Goal: Task Accomplishment & Management: Use online tool/utility

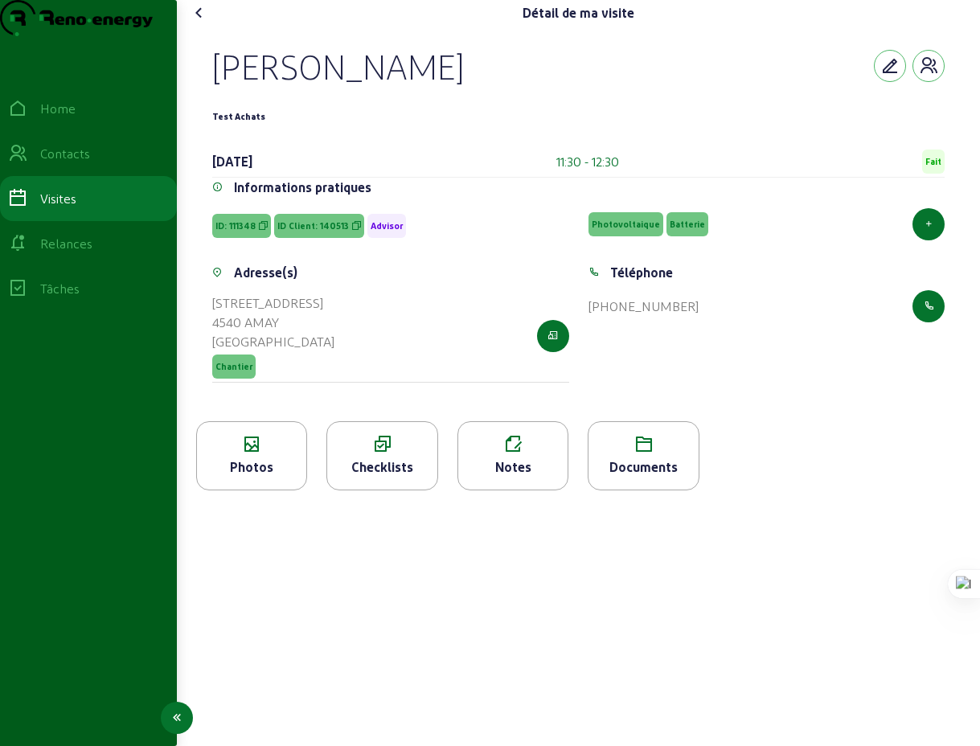
click at [75, 208] on div "Visites" at bounding box center [58, 198] width 36 height 19
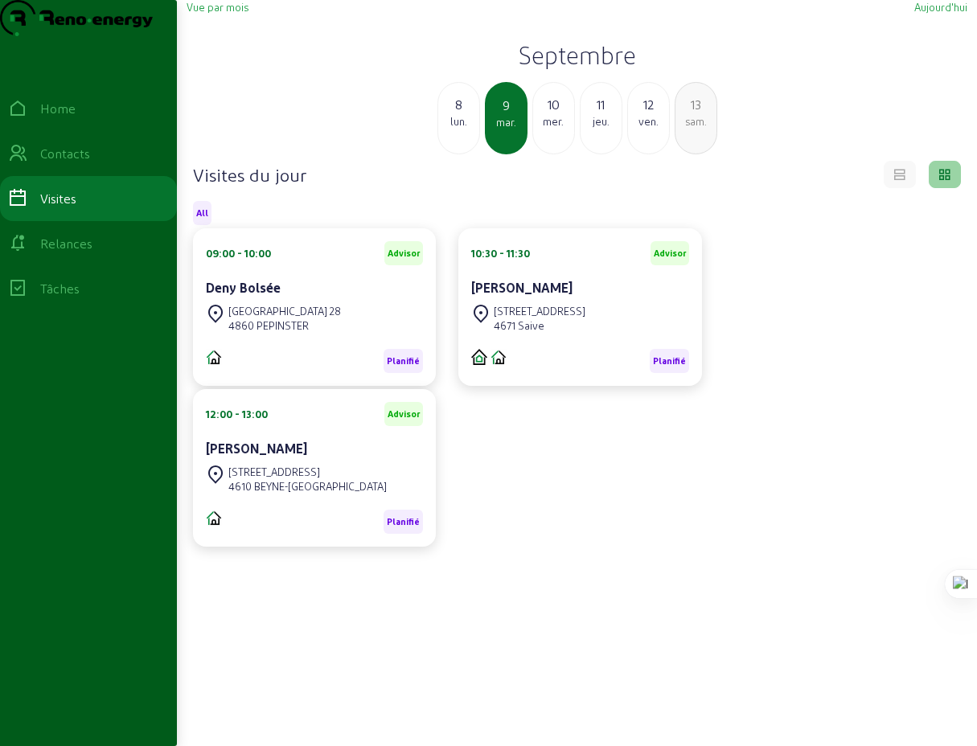
click at [556, 129] on div "mer." at bounding box center [553, 121] width 41 height 14
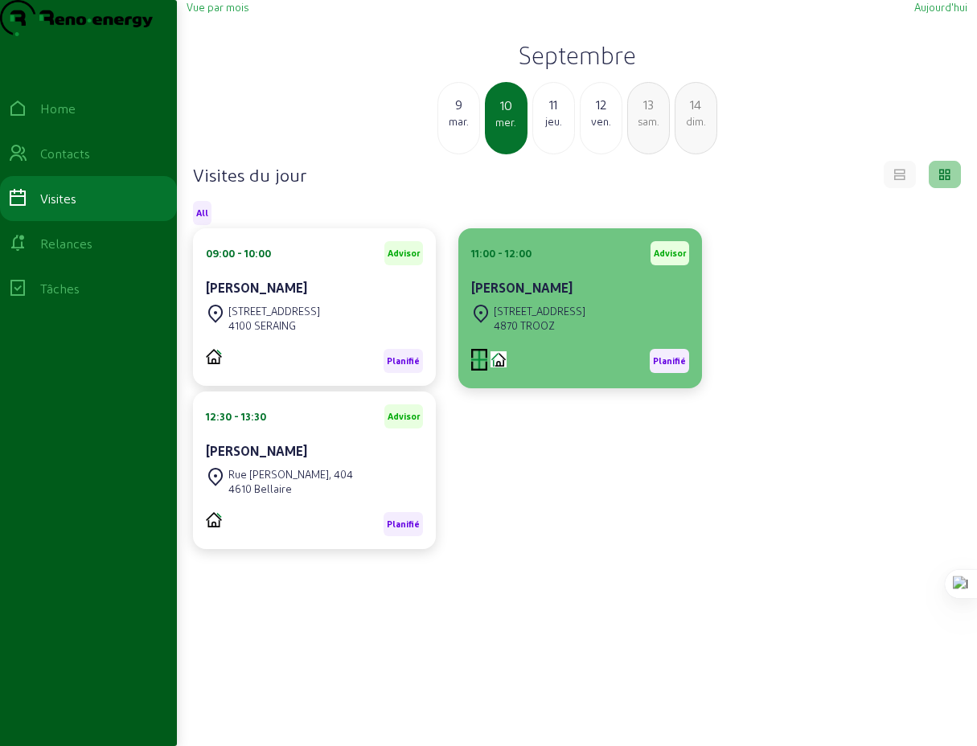
click at [539, 297] on div "[PERSON_NAME]" at bounding box center [579, 287] width 217 height 19
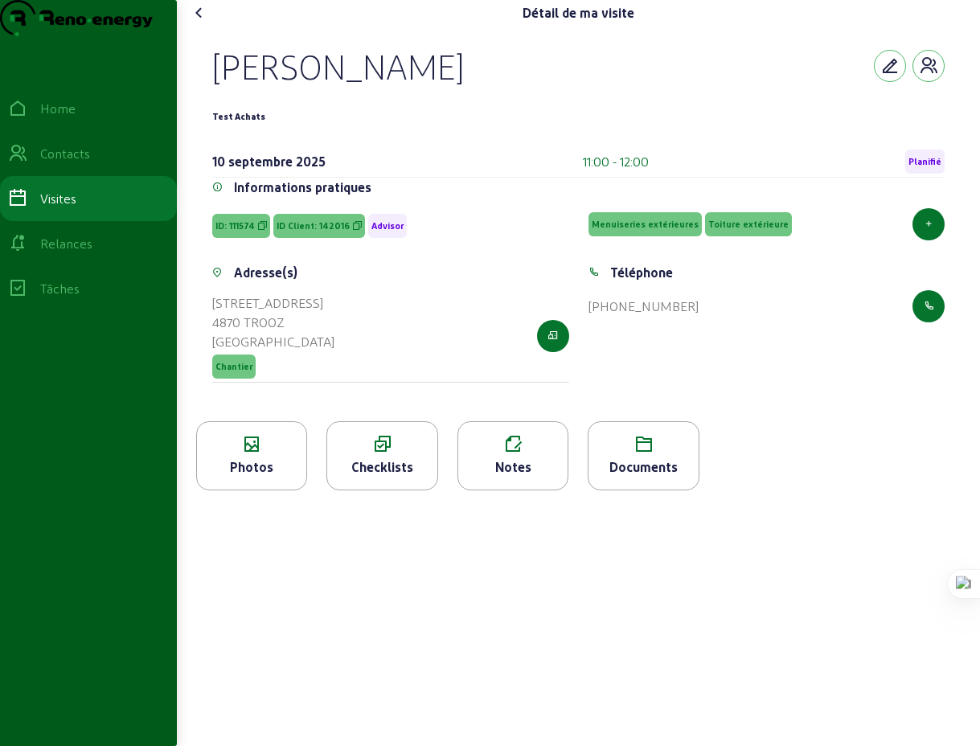
click at [389, 454] on icon at bounding box center [381, 444] width 109 height 19
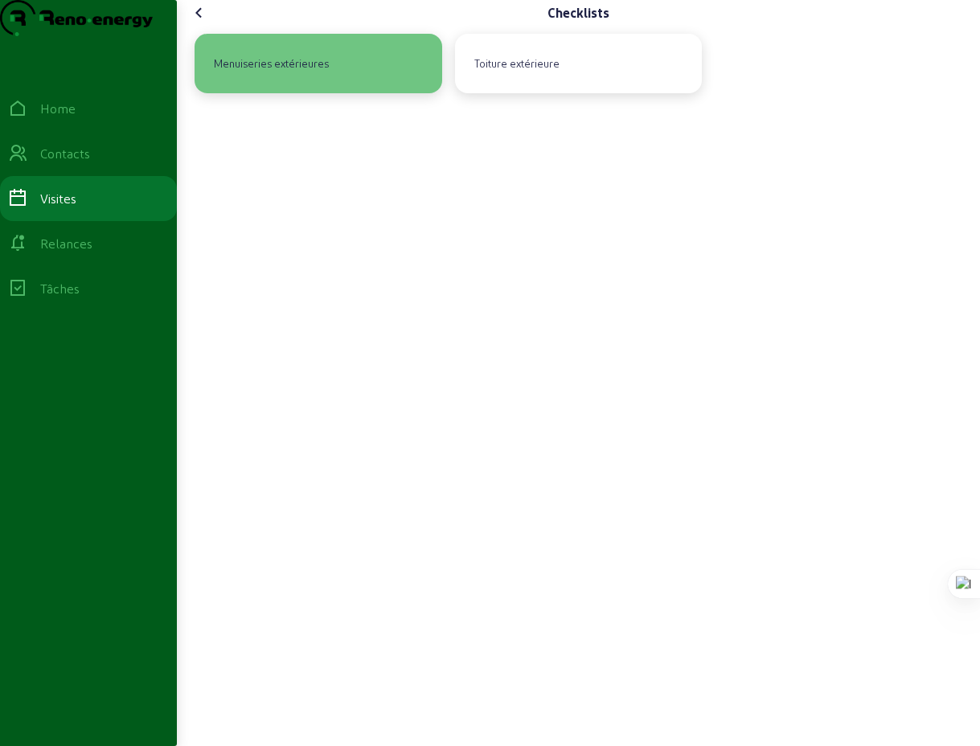
click at [294, 77] on div "Menuiseries extérieures" at bounding box center [271, 63] width 128 height 27
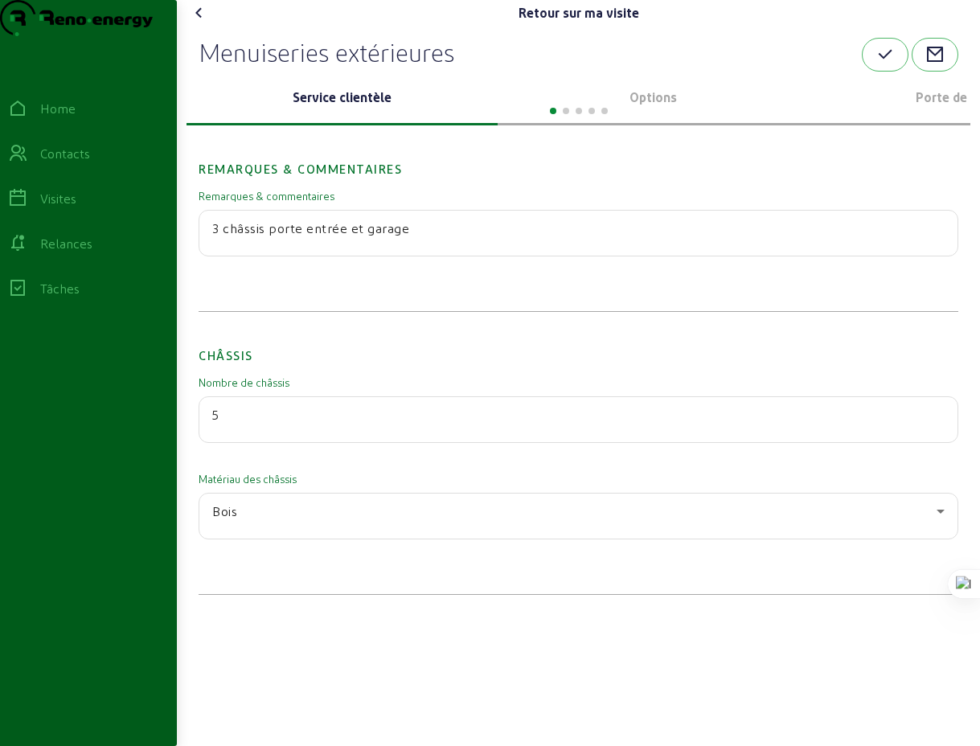
click at [650, 119] on div at bounding box center [579, 109] width 784 height 19
click at [658, 107] on p "Options" at bounding box center [653, 97] width 298 height 19
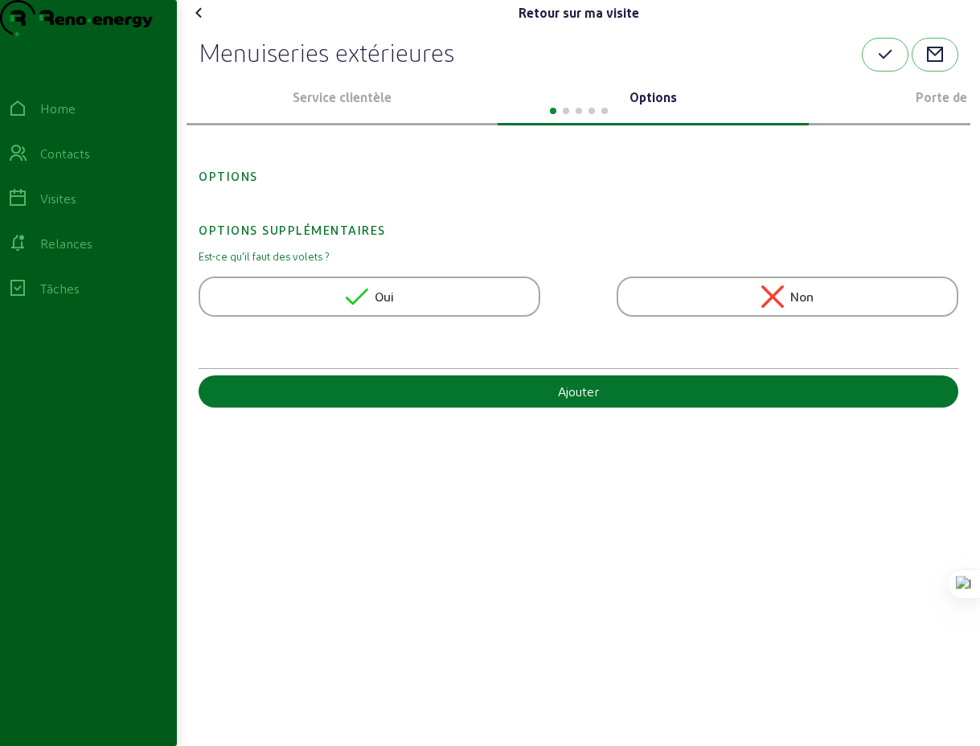
click at [940, 119] on div at bounding box center [579, 109] width 784 height 19
click at [948, 107] on p "Porte de garage" at bounding box center [964, 97] width 298 height 19
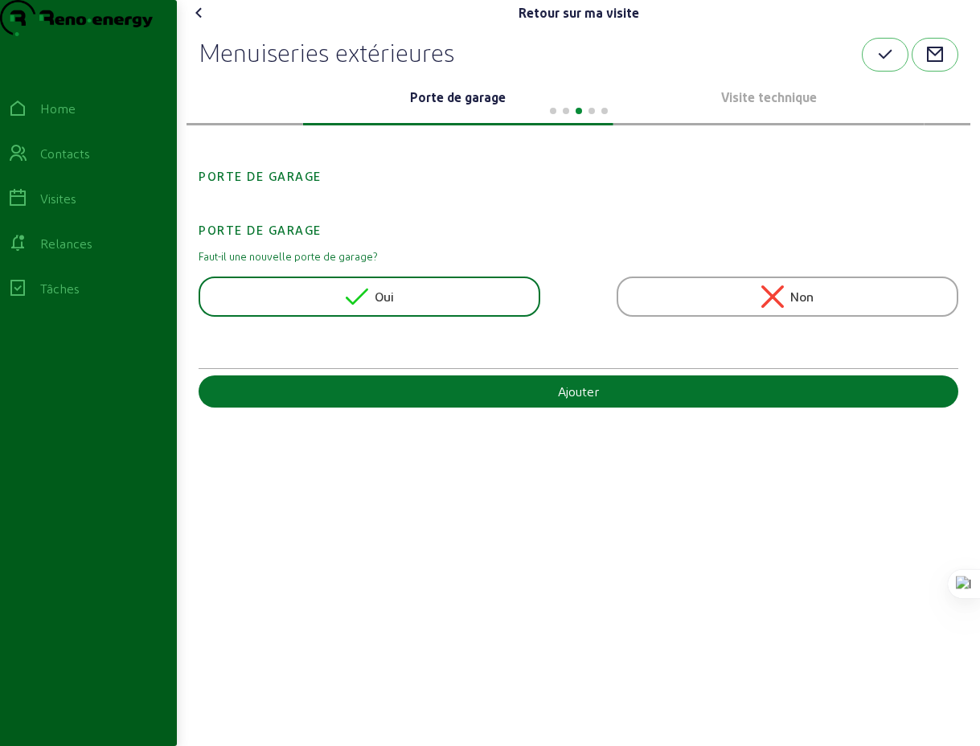
click at [437, 125] on swiper-container "Service clientèle Options Porte de garage Visite technique Châssis Habitation &…" at bounding box center [579, 99] width 784 height 54
click at [766, 107] on p "Visite technique" at bounding box center [769, 97] width 298 height 19
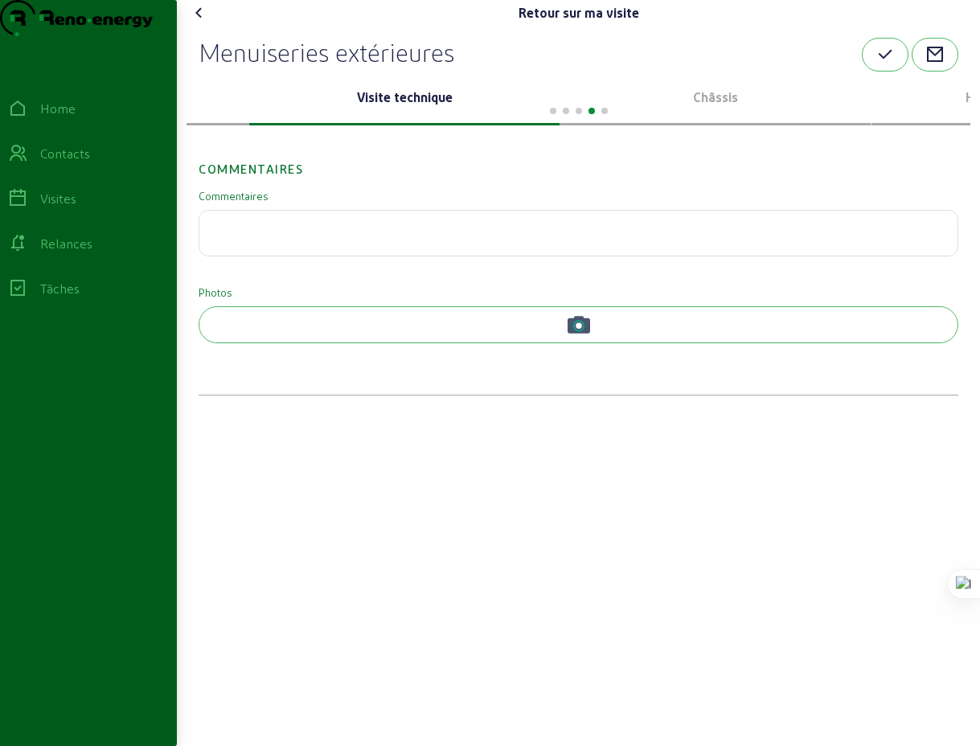
click at [373, 107] on p "Visite technique" at bounding box center [405, 97] width 298 height 19
click at [724, 107] on p "Châssis" at bounding box center [716, 97] width 298 height 19
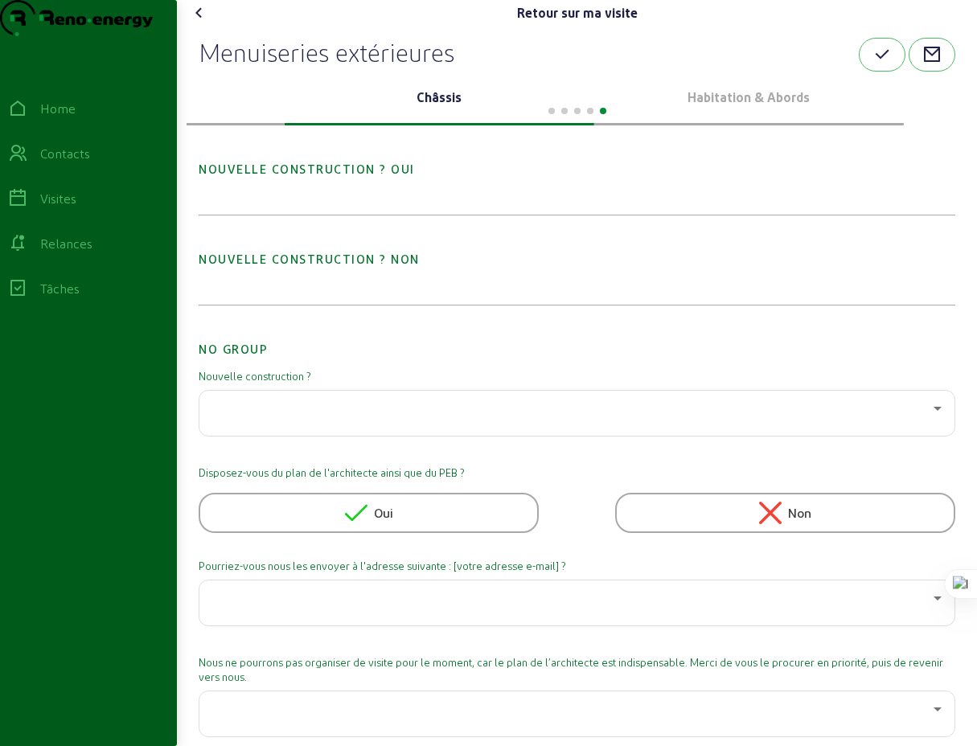
click at [376, 124] on swiper-container "Service clientèle Options Porte de garage Visite technique Châssis Habitation &…" at bounding box center [577, 99] width 781 height 54
click at [814, 107] on p "Habitation & Abords" at bounding box center [806, 97] width 297 height 19
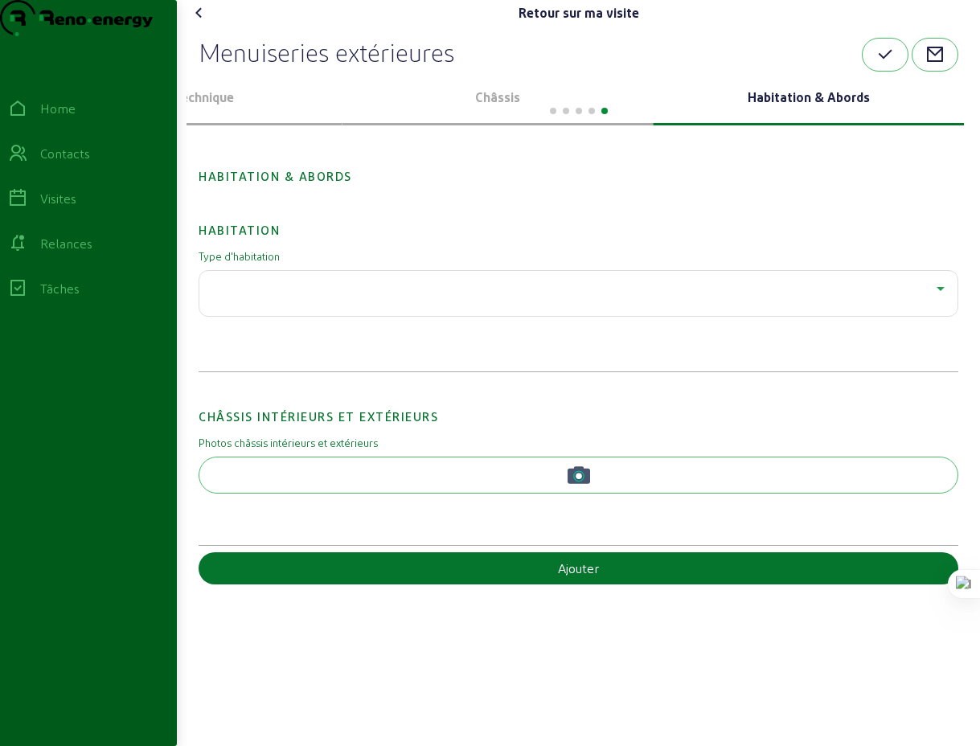
click at [938, 298] on icon at bounding box center [940, 288] width 19 height 19
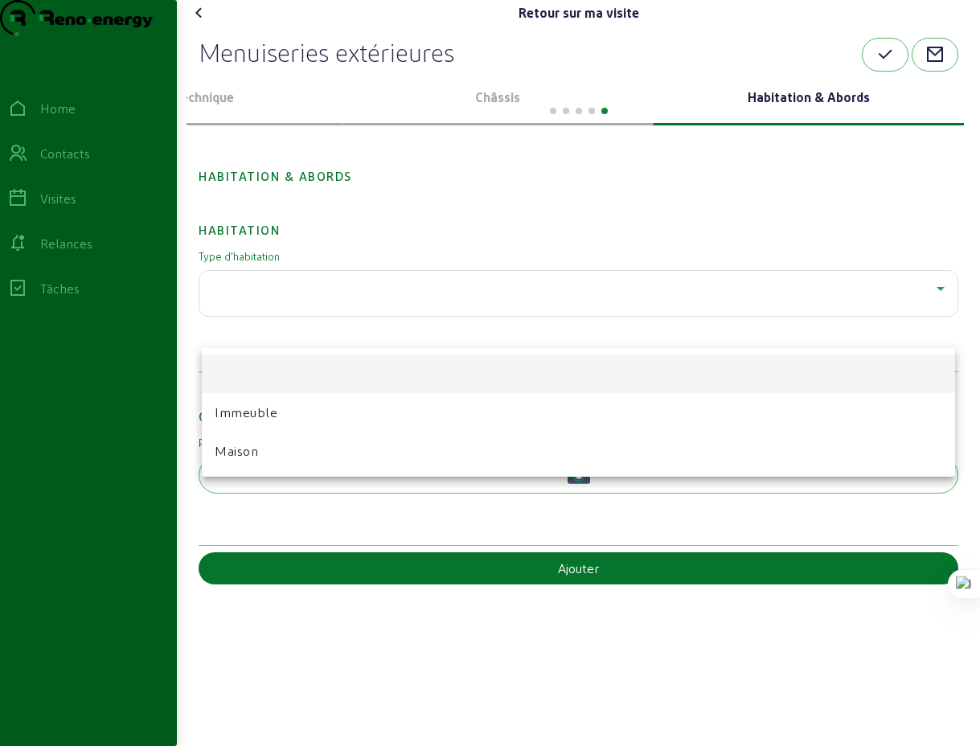
click at [938, 321] on div at bounding box center [490, 373] width 980 height 746
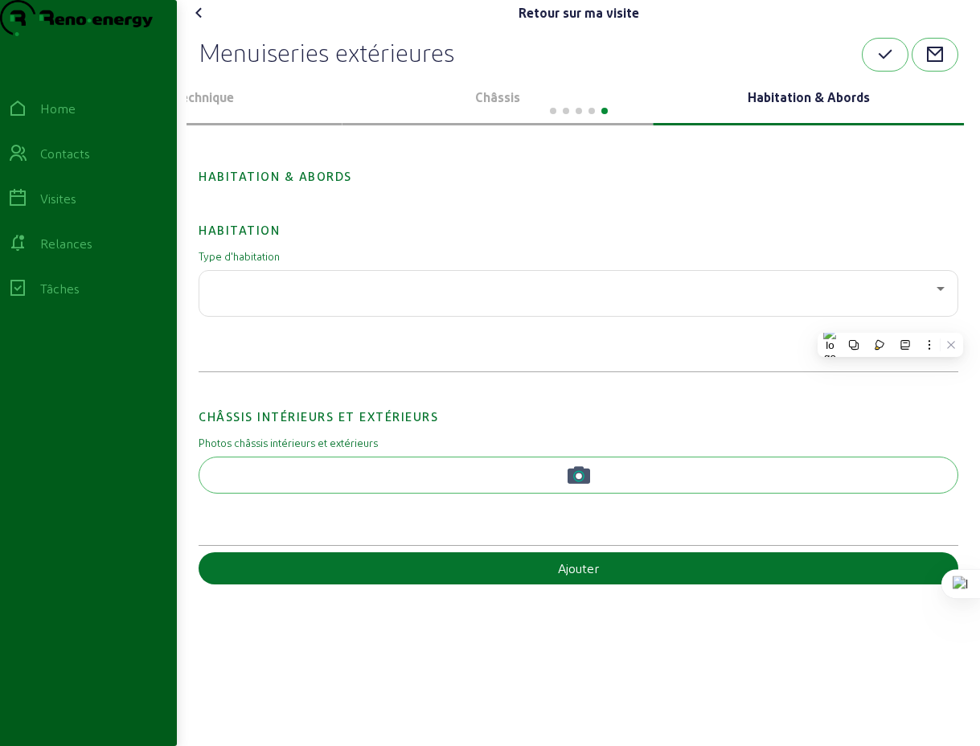
click at [921, 223] on div "Habitation & Abords Habitation Type d'habitation Façade avant & arrière - Accès…" at bounding box center [579, 344] width 760 height 404
click at [203, 23] on icon at bounding box center [199, 12] width 19 height 19
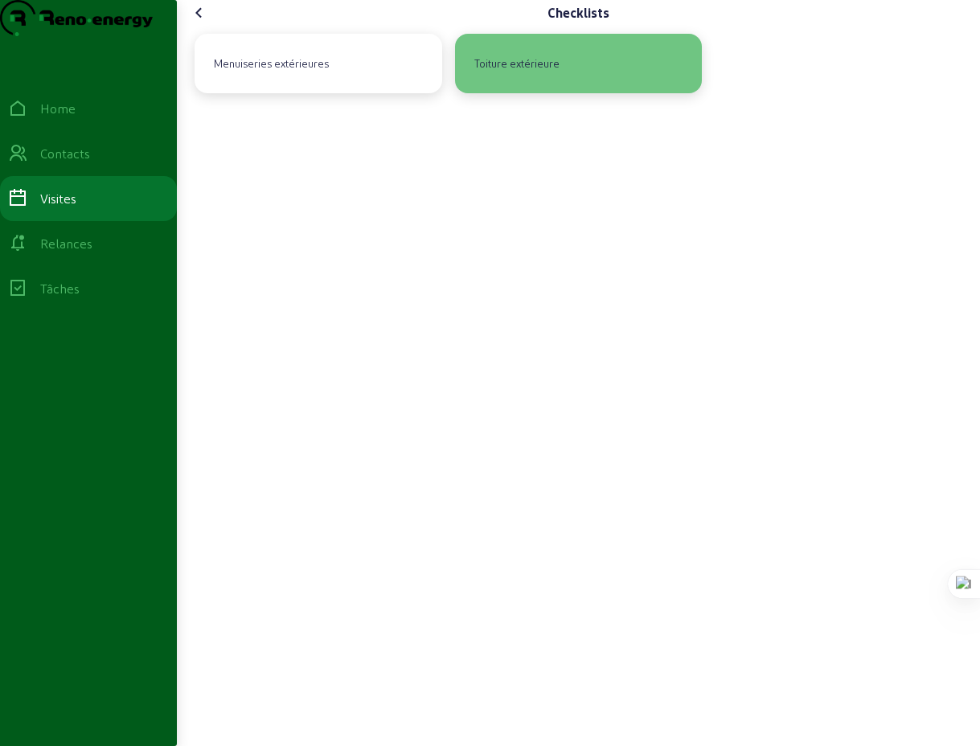
click at [490, 77] on div "Toiture extérieure" at bounding box center [517, 63] width 98 height 27
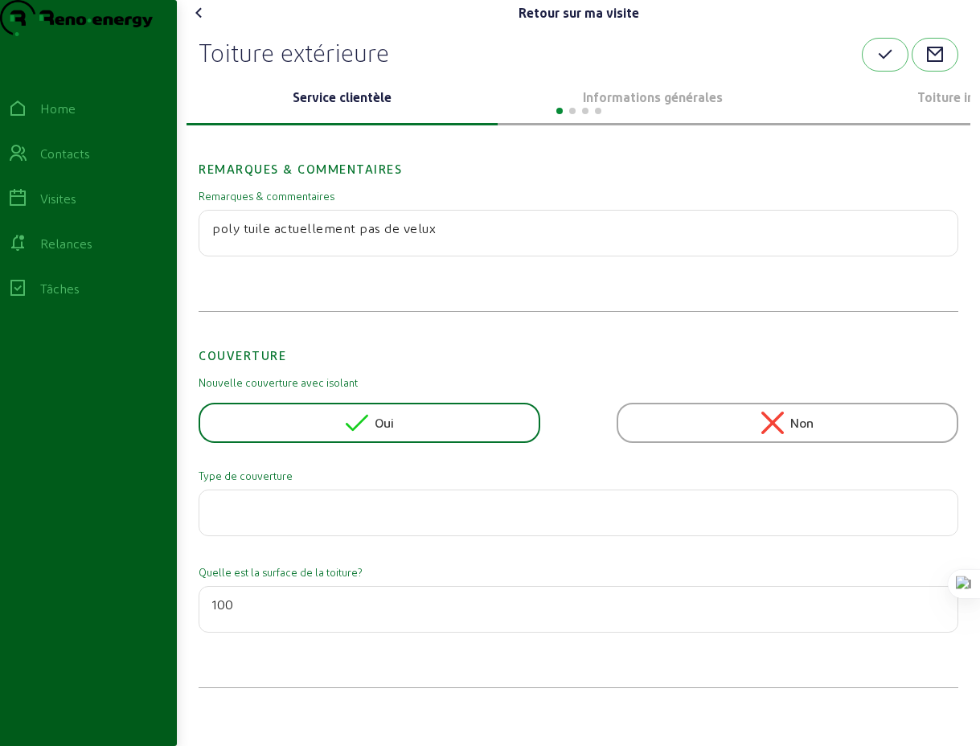
click at [648, 119] on div at bounding box center [579, 109] width 784 height 19
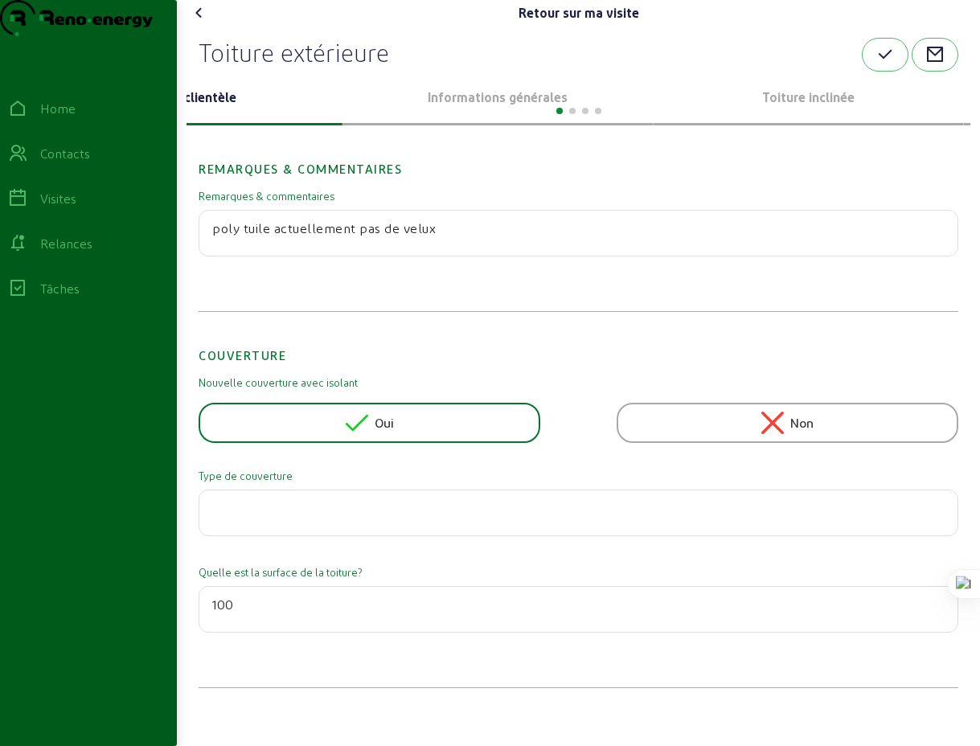
click at [486, 119] on swiper-container "Service clientèle Informations générales Toiture inclinée Toiture plate CITE" at bounding box center [579, 99] width 784 height 54
click at [490, 107] on p "Informations générales" at bounding box center [494, 97] width 298 height 19
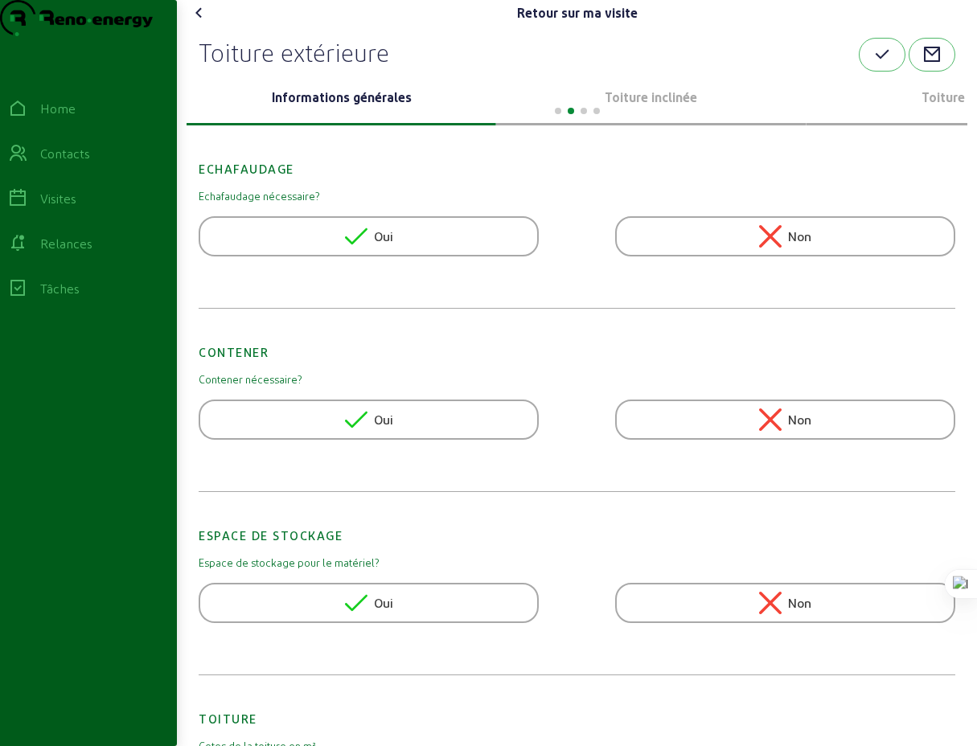
click at [642, 107] on p "Toiture inclinée" at bounding box center [650, 97] width 297 height 19
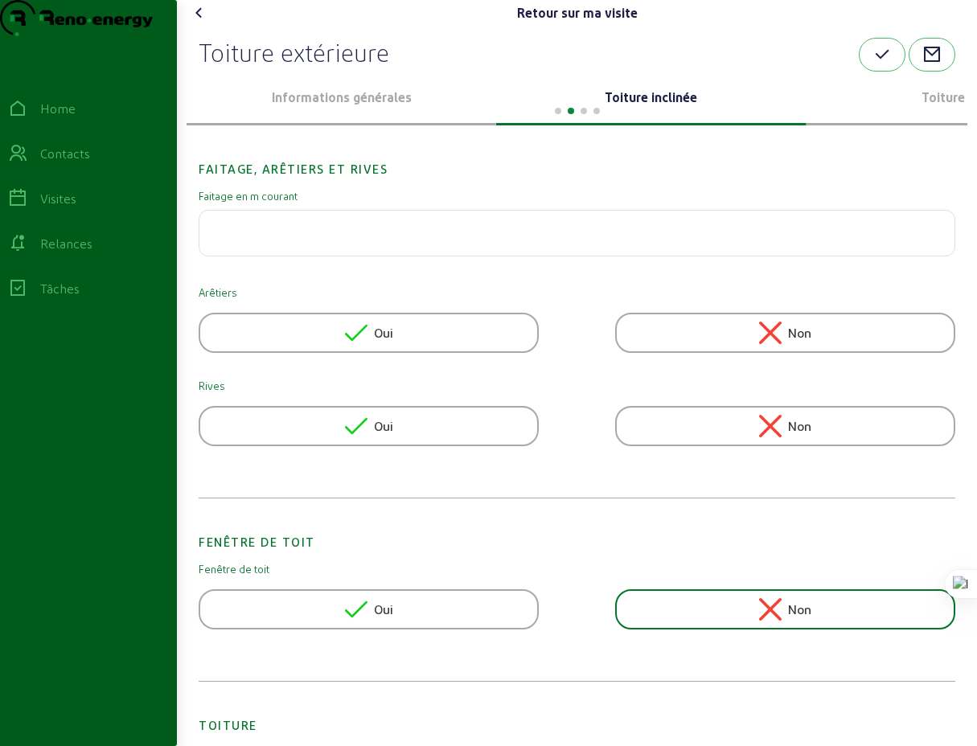
click at [949, 119] on div at bounding box center [577, 109] width 781 height 19
click at [946, 107] on p "Toiture plate" at bounding box center [960, 97] width 297 height 19
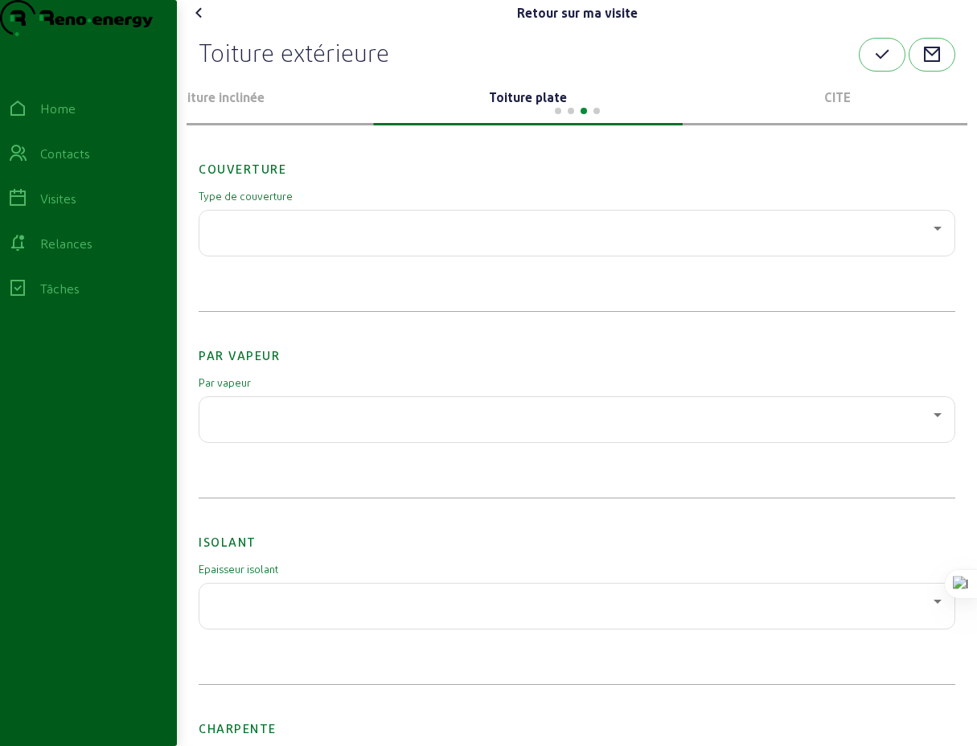
click at [454, 119] on div at bounding box center [577, 109] width 781 height 19
click at [814, 119] on div at bounding box center [577, 109] width 781 height 19
click at [806, 107] on p "CITE" at bounding box center [806, 97] width 297 height 19
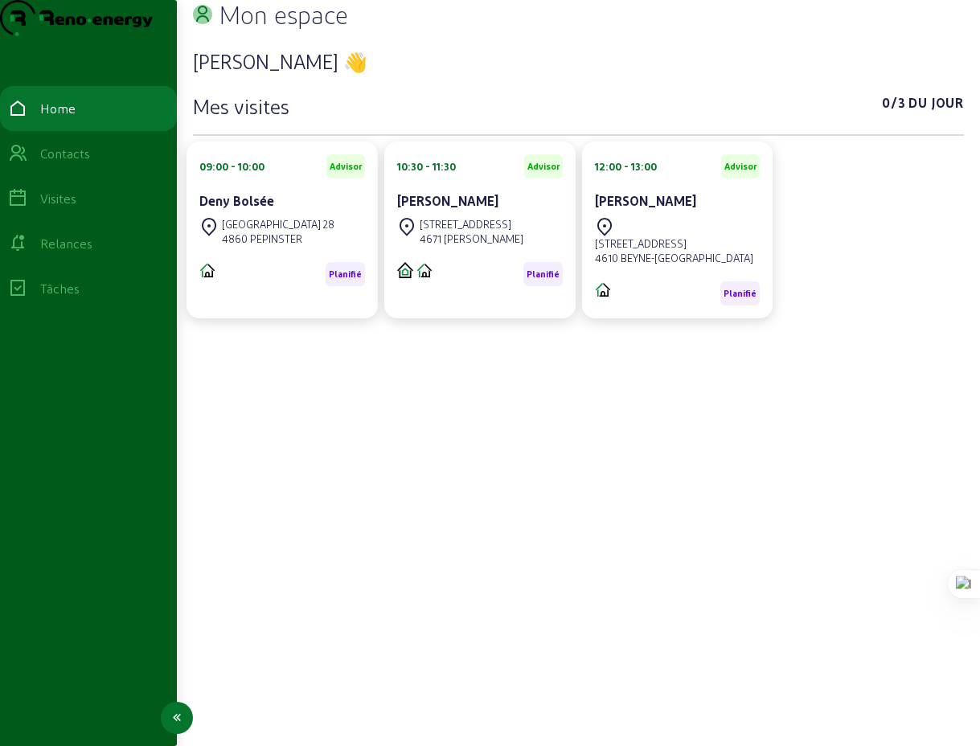
click at [72, 208] on div "Visites" at bounding box center [58, 198] width 36 height 19
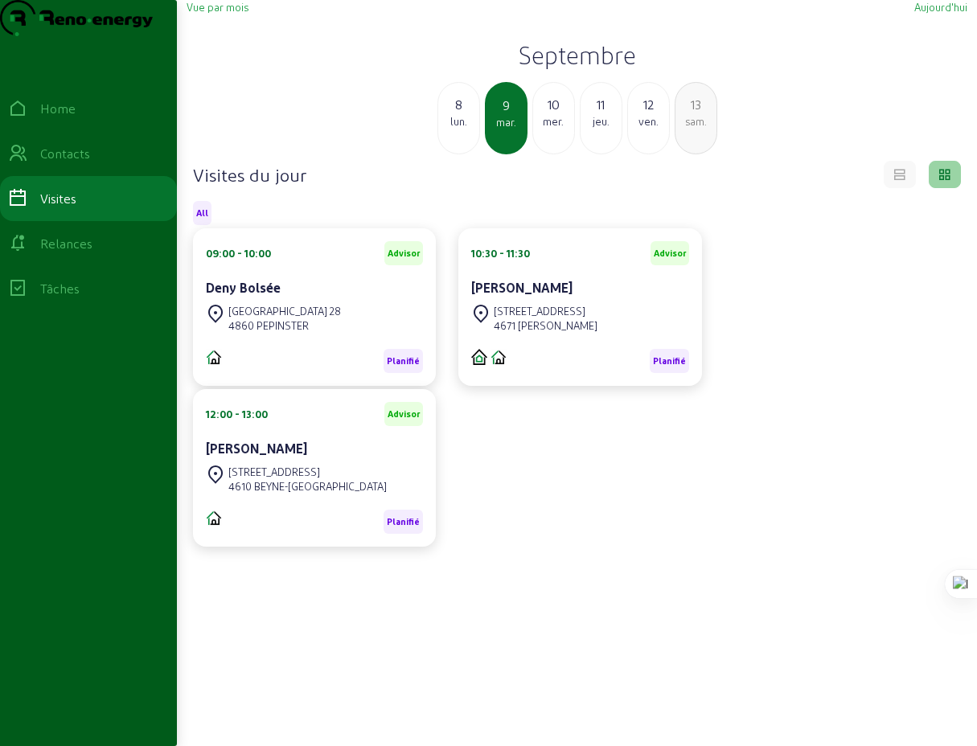
click at [457, 129] on div "lun." at bounding box center [458, 121] width 41 height 14
click at [457, 129] on div "dim." at bounding box center [458, 121] width 41 height 14
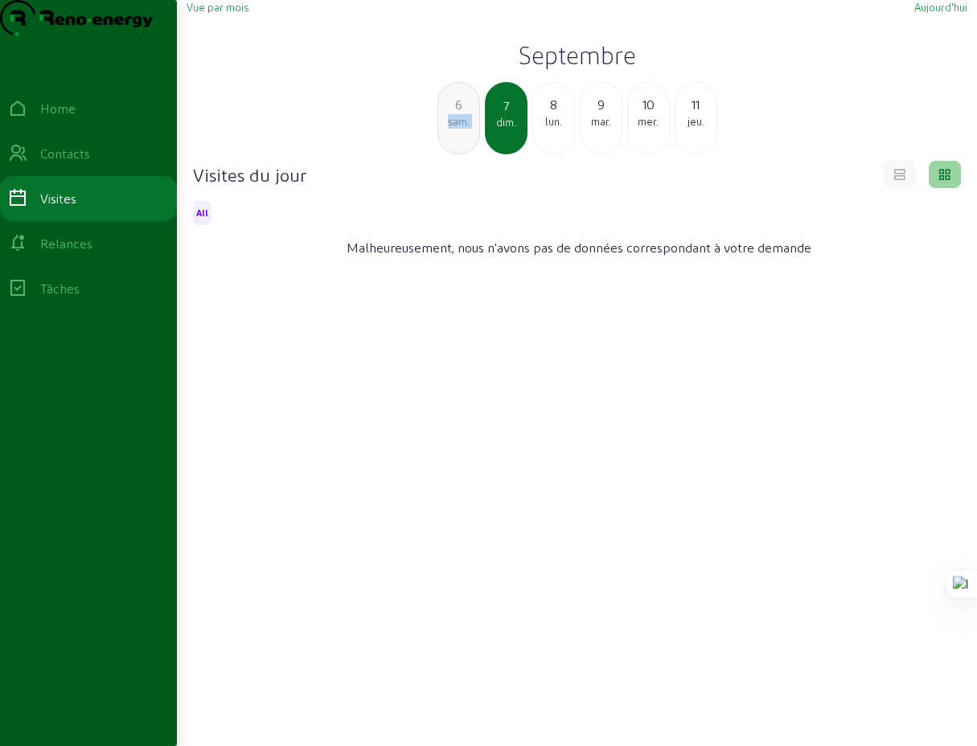
click at [457, 129] on div "sam." at bounding box center [458, 121] width 41 height 14
click at [457, 129] on div "ven." at bounding box center [458, 121] width 41 height 14
click at [457, 129] on div "jeu." at bounding box center [458, 121] width 41 height 14
click at [457, 129] on div "mer." at bounding box center [458, 121] width 41 height 14
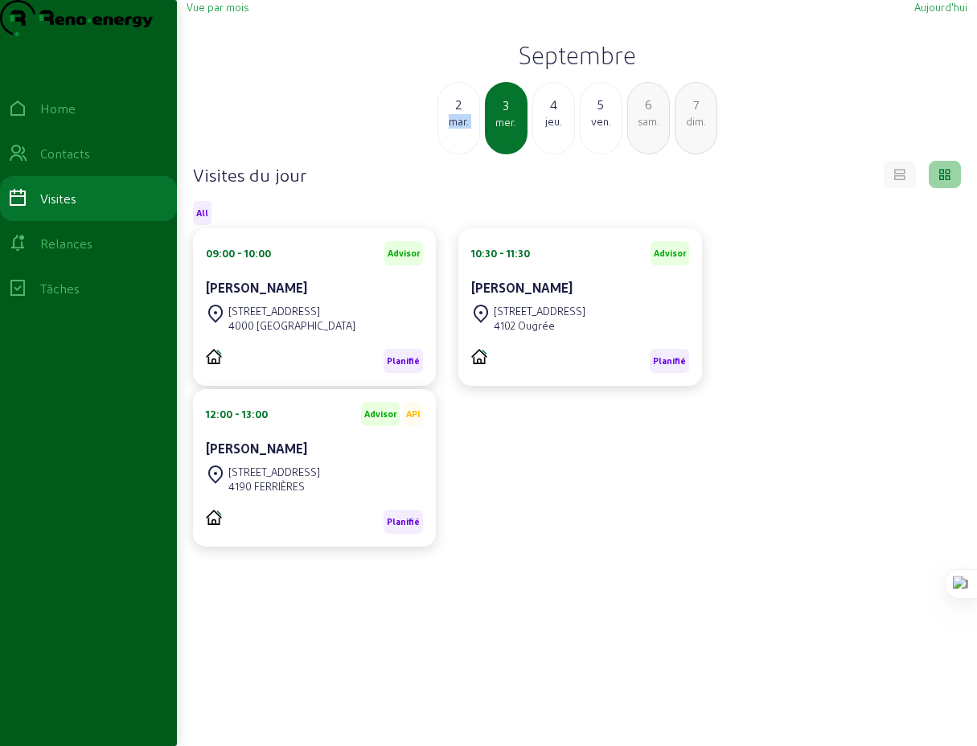
click at [457, 129] on div "mar." at bounding box center [458, 121] width 41 height 14
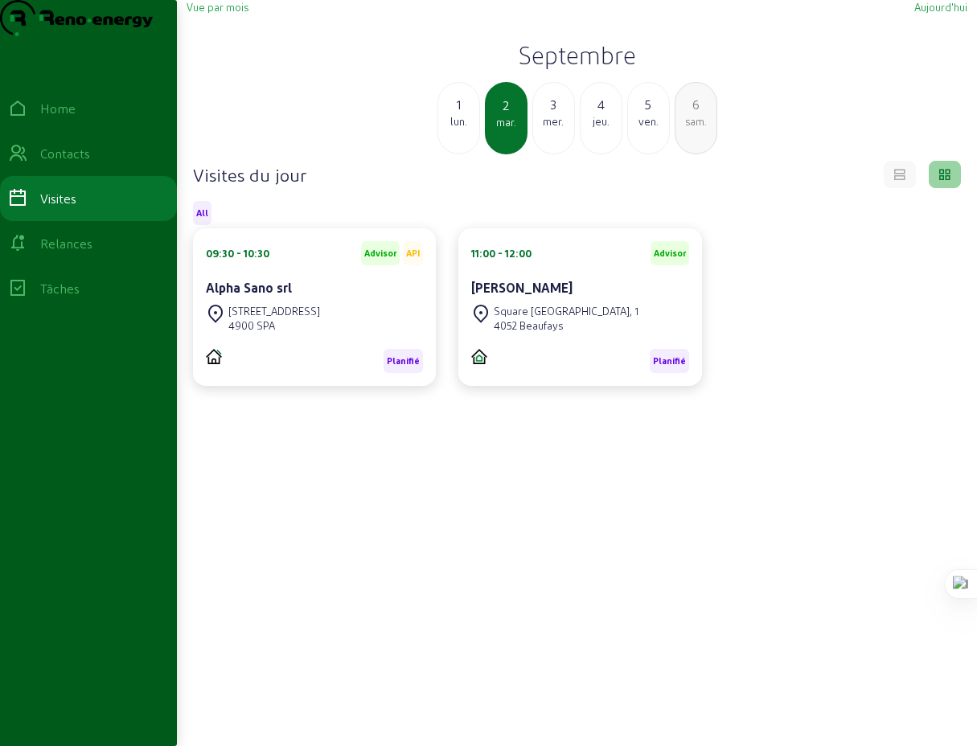
click at [457, 129] on div "lun." at bounding box center [458, 121] width 41 height 14
